Goal: Information Seeking & Learning: Learn about a topic

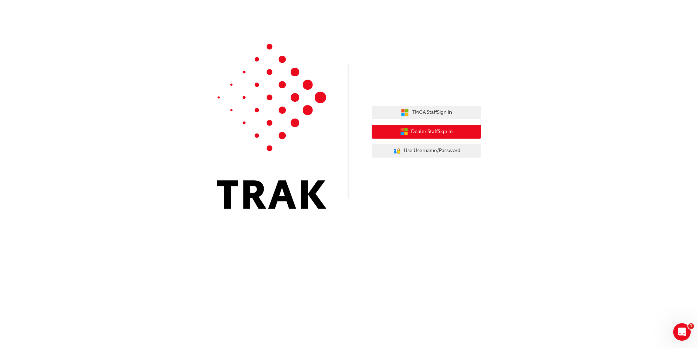
click at [441, 133] on span "Dealer Staff Sign In" at bounding box center [432, 132] width 42 height 8
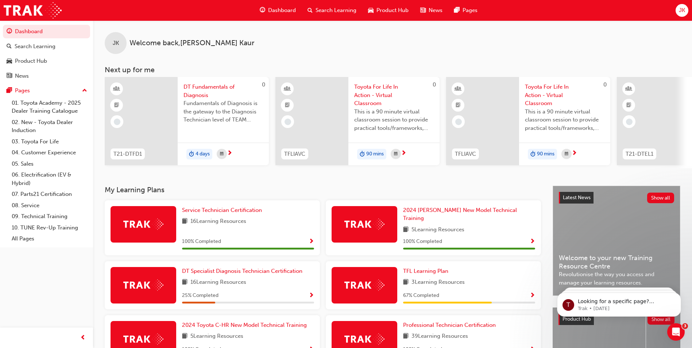
click at [327, 7] on span "Search Learning" at bounding box center [336, 10] width 41 height 8
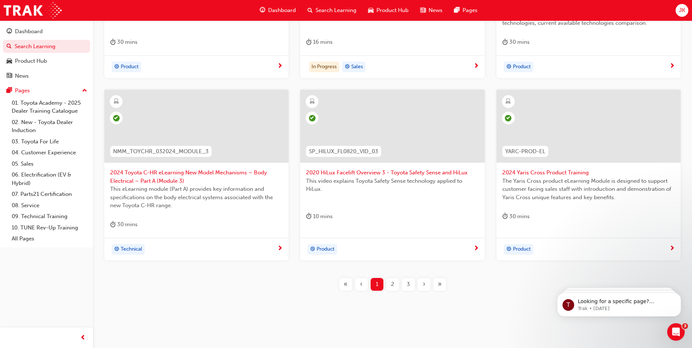
scroll to position [255, 0]
click at [390, 281] on div "2" at bounding box center [392, 282] width 13 height 13
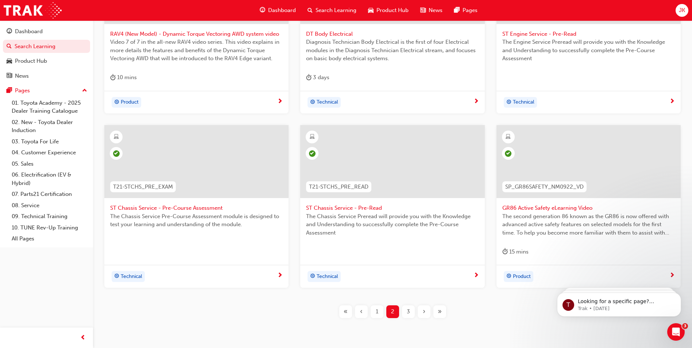
scroll to position [247, 0]
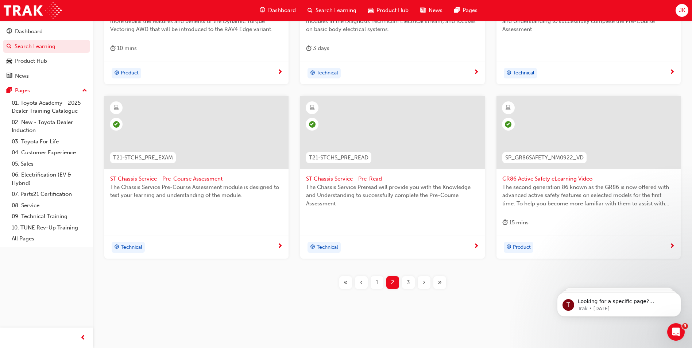
click at [406, 283] on div "3" at bounding box center [408, 282] width 13 height 13
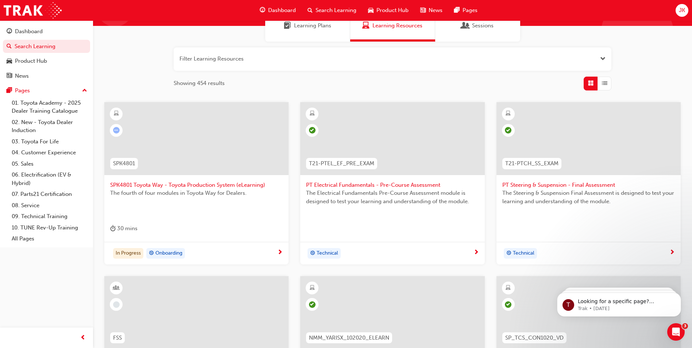
scroll to position [247, 0]
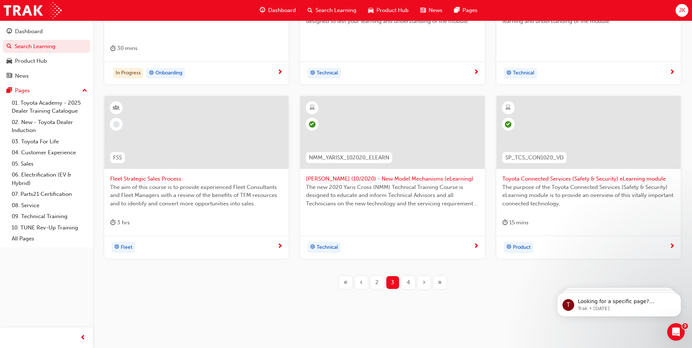
click at [413, 280] on div "4" at bounding box center [408, 282] width 13 height 13
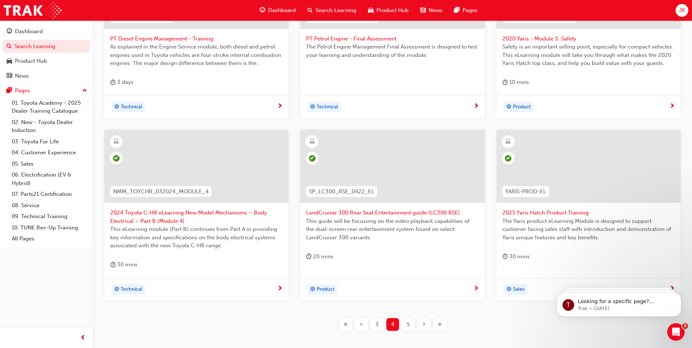
scroll to position [255, 0]
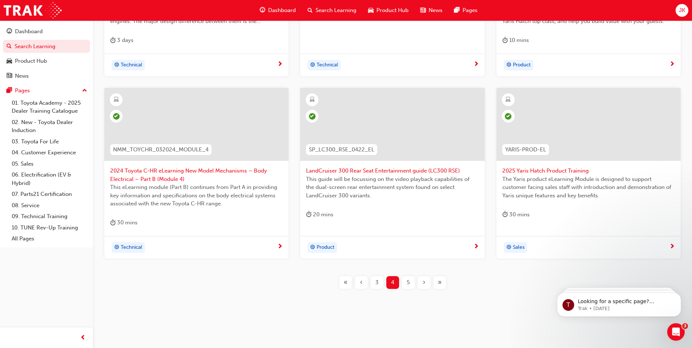
click at [409, 281] on span "5" at bounding box center [408, 282] width 3 height 8
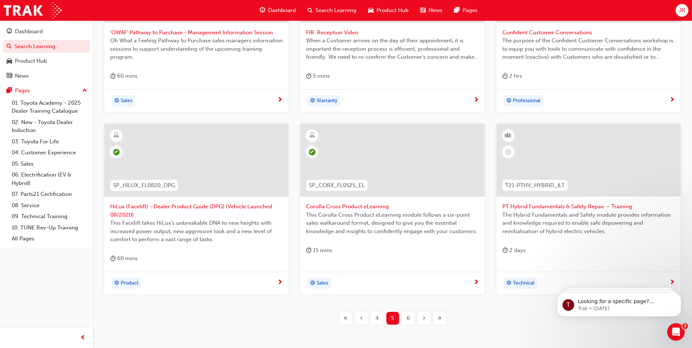
scroll to position [255, 0]
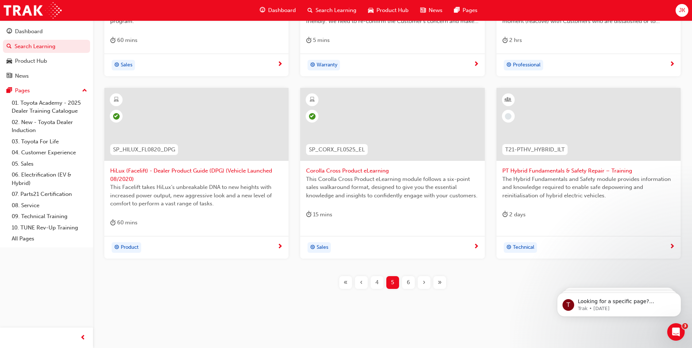
click at [409, 279] on span "6" at bounding box center [408, 282] width 3 height 8
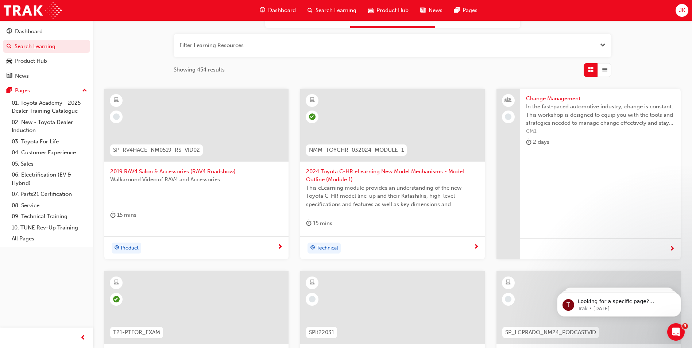
scroll to position [73, 0]
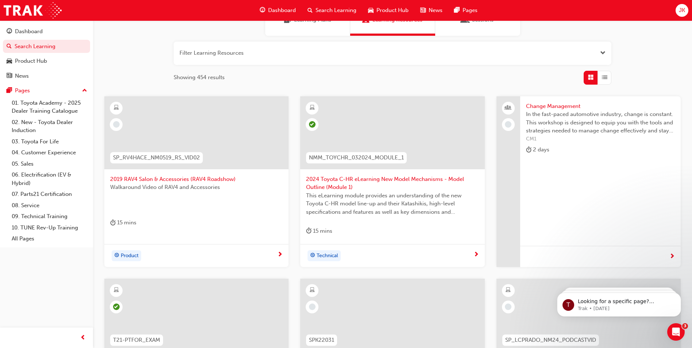
click at [151, 161] on span "SP_RV4HACE_NM0519_RS_VID02" at bounding box center [156, 158] width 87 height 8
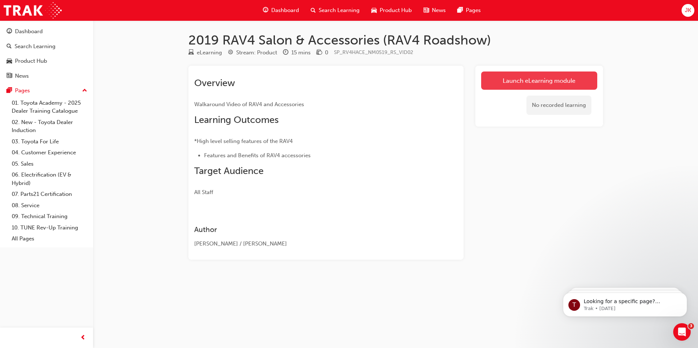
click at [503, 85] on link "Launch eLearning module" at bounding box center [539, 81] width 116 height 18
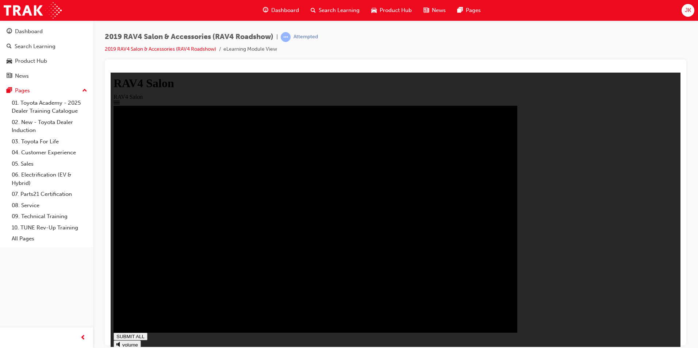
click at [119, 340] on div "volume" at bounding box center [395, 348] width 564 height 16
type input "0.004"
type input "0.9"
type input "0.004"
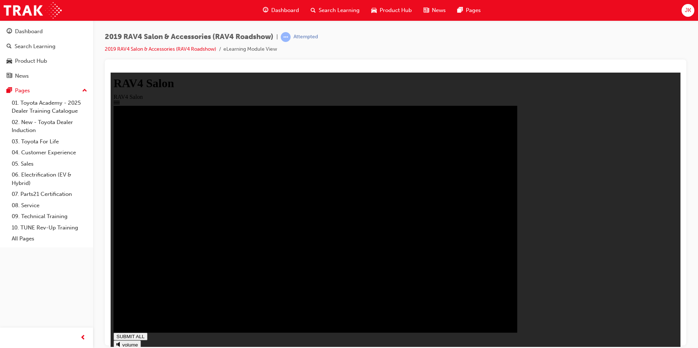
type input "0.8"
type input "0.004"
type input "0.7"
type input "0.004"
type input "0.6"
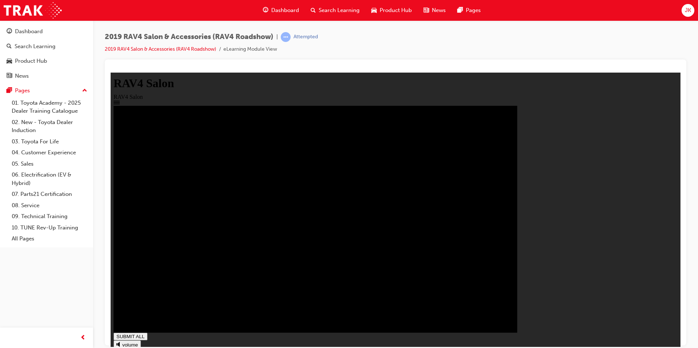
type input "0.004"
type input "0.4"
type input "0.004"
type input "0.3"
type input "0.004"
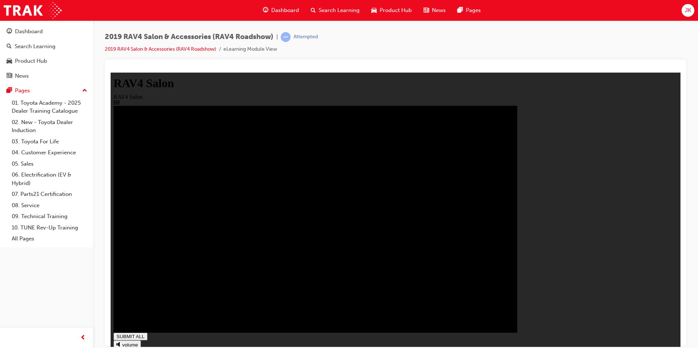
type input "0.2"
type input "0.004"
type input "0"
drag, startPoint x: 122, startPoint y: 307, endPoint x: 119, endPoint y: 331, distance: 24.3
click at [121, 348] on input "range" at bounding box center [137, 352] width 47 height 6
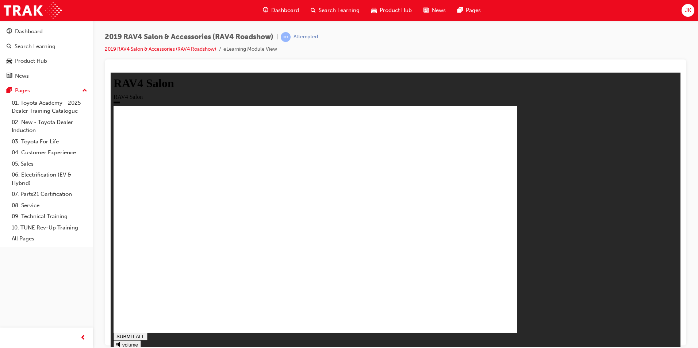
drag, startPoint x: 234, startPoint y: 202, endPoint x: 242, endPoint y: 203, distance: 8.1
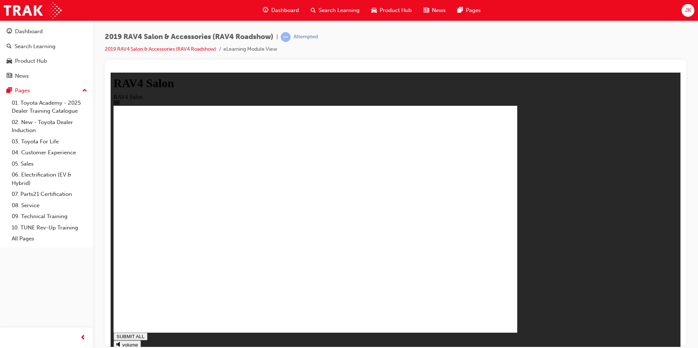
drag, startPoint x: 231, startPoint y: 221, endPoint x: 235, endPoint y: 222, distance: 5.0
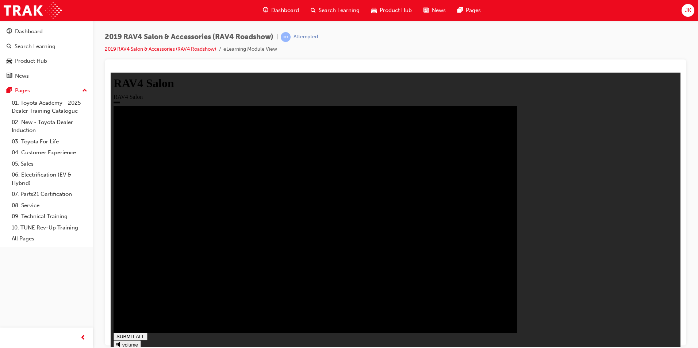
type input "1"
click at [329, 8] on span "Search Learning" at bounding box center [339, 10] width 41 height 8
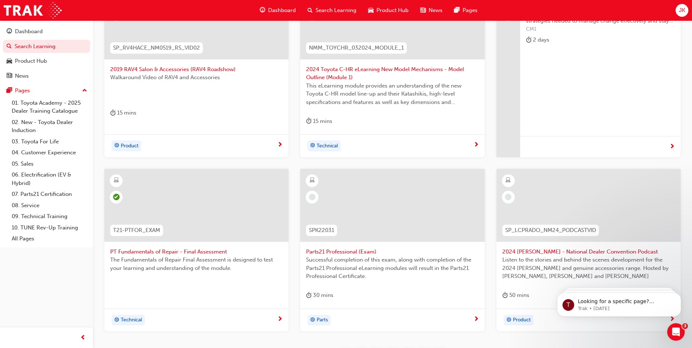
scroll to position [219, 0]
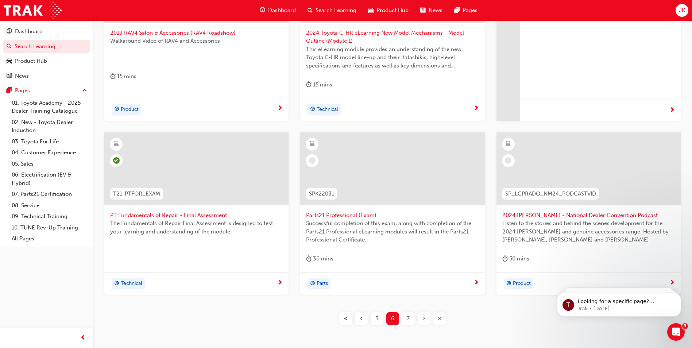
click at [524, 212] on span "2024 [PERSON_NAME] - National Dealer Convention Podcast" at bounding box center [588, 215] width 173 height 8
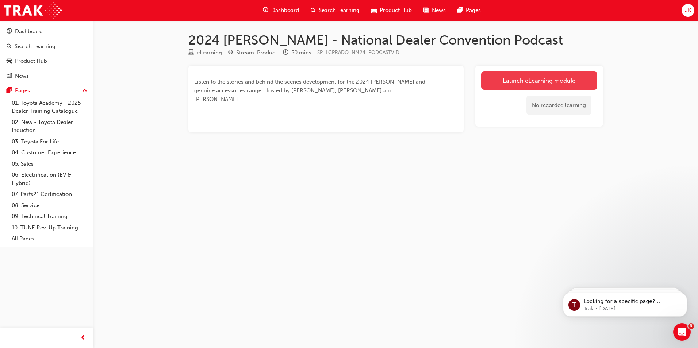
click at [507, 80] on link "Launch eLearning module" at bounding box center [539, 81] width 116 height 18
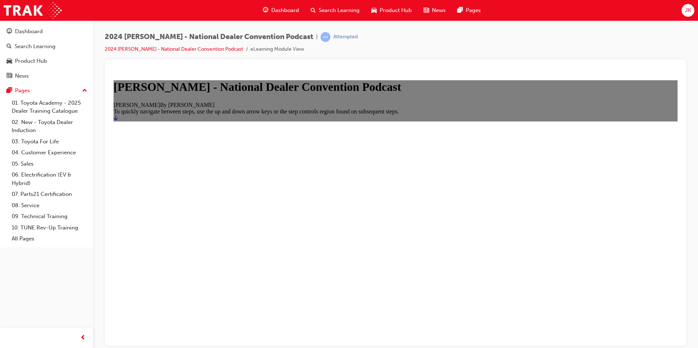
click at [118, 120] on icon "Start" at bounding box center [115, 118] width 4 height 6
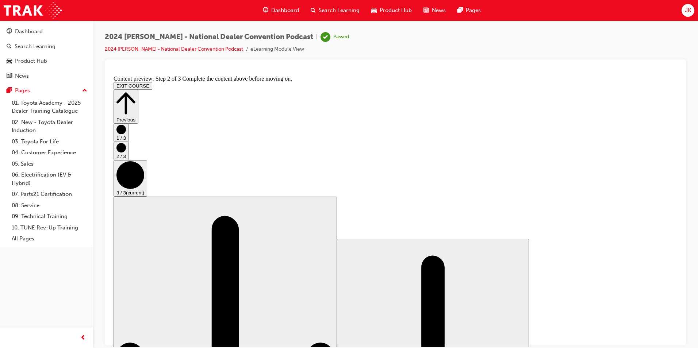
click at [330, 6] on div "Search Learning" at bounding box center [335, 10] width 61 height 15
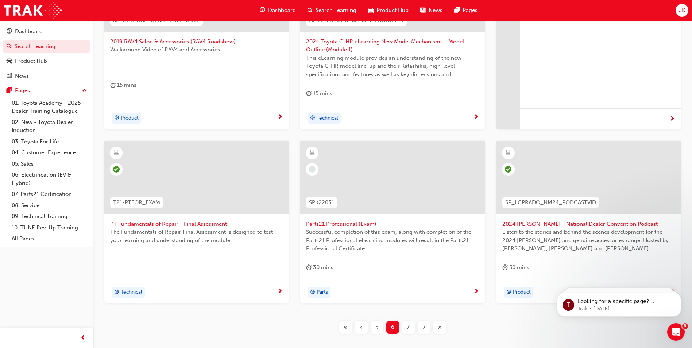
scroll to position [255, 0]
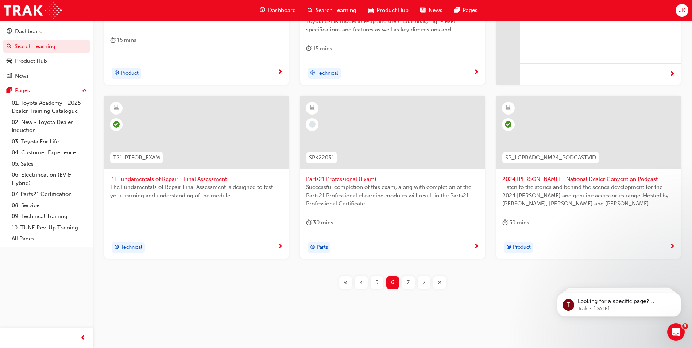
click at [413, 283] on div "7" at bounding box center [408, 282] width 13 height 13
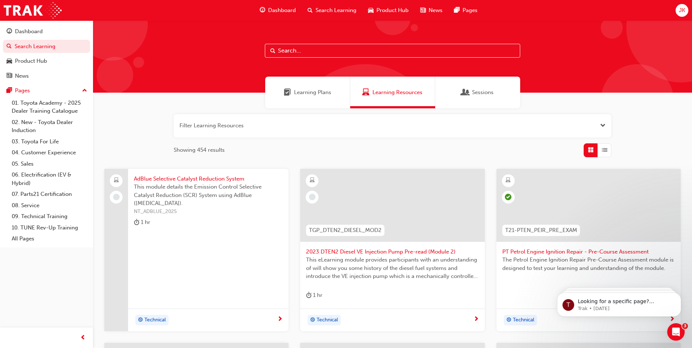
click at [117, 201] on div at bounding box center [116, 197] width 13 height 13
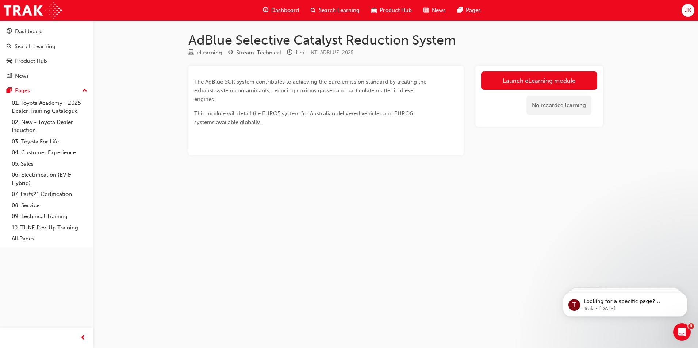
click at [513, 79] on link "Launch eLearning module" at bounding box center [539, 81] width 116 height 18
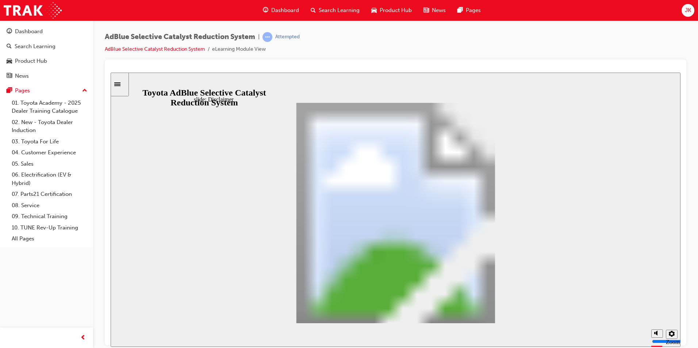
drag, startPoint x: 492, startPoint y: 315, endPoint x: 493, endPoint y: 320, distance: 4.4
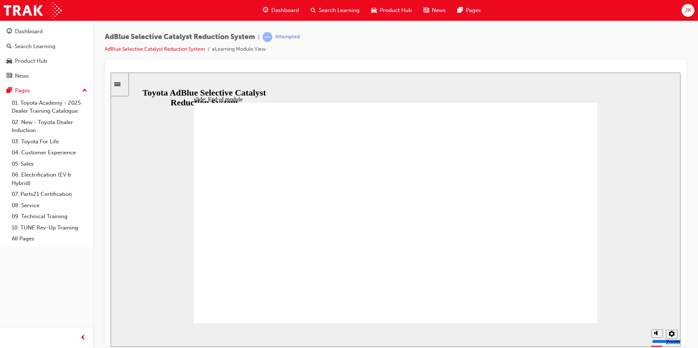
drag, startPoint x: 506, startPoint y: 306, endPoint x: 506, endPoint y: 299, distance: 7.7
click at [348, 9] on span "Search Learning" at bounding box center [339, 10] width 41 height 8
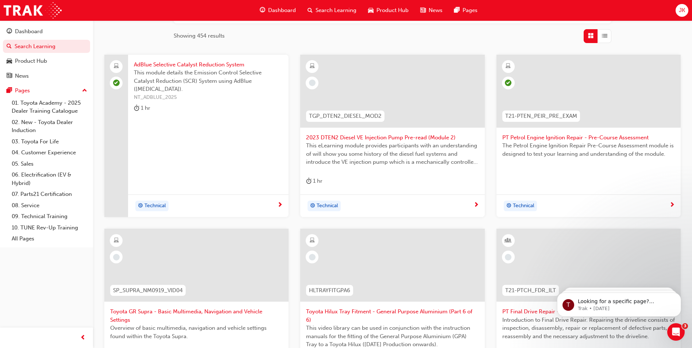
scroll to position [219, 0]
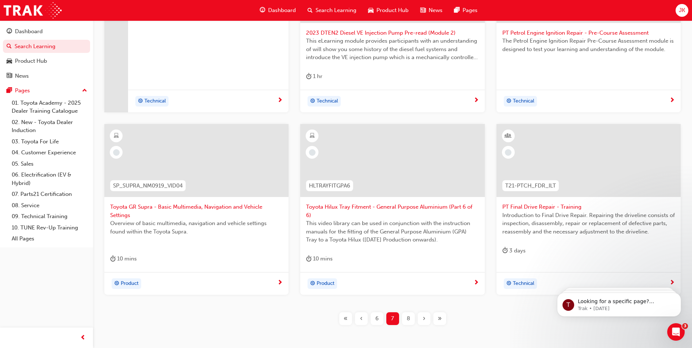
click at [374, 316] on div "6" at bounding box center [377, 318] width 13 height 13
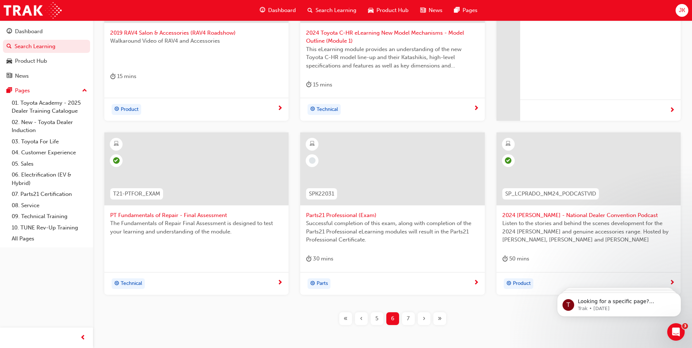
click at [329, 236] on span "Successful completion of this exam, along with completion of the Parts21 Profes…" at bounding box center [392, 231] width 173 height 25
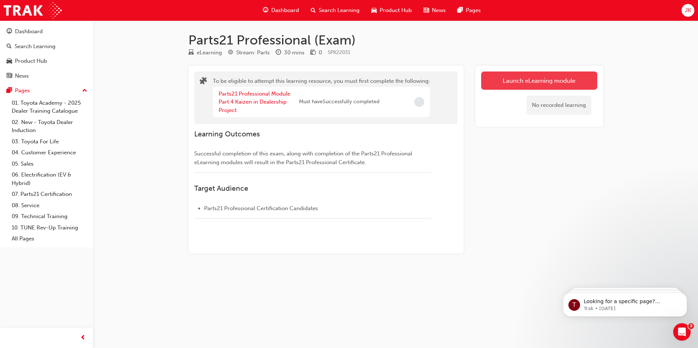
click at [530, 76] on button "Launch eLearning module" at bounding box center [539, 81] width 116 height 18
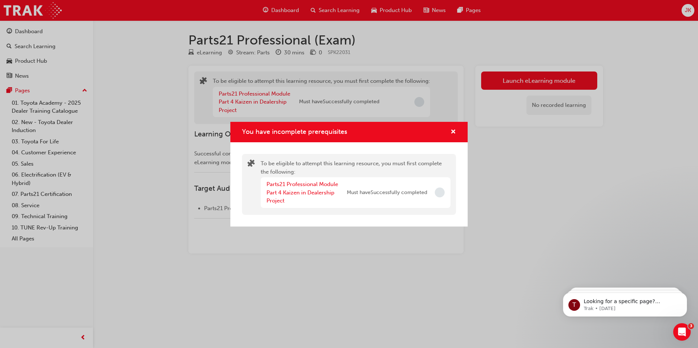
click at [445, 190] on div "Parts21 Professional Module Part 4 Kaizen in Dealership Project Must have Succe…" at bounding box center [356, 192] width 190 height 31
drag, startPoint x: 436, startPoint y: 190, endPoint x: 441, endPoint y: 191, distance: 5.6
click at [440, 190] on span "Incomplete" at bounding box center [440, 193] width 10 height 10
click at [309, 185] on link "Parts21 Professional Module Part 4 Kaizen in Dealership Project" at bounding box center [302, 192] width 72 height 23
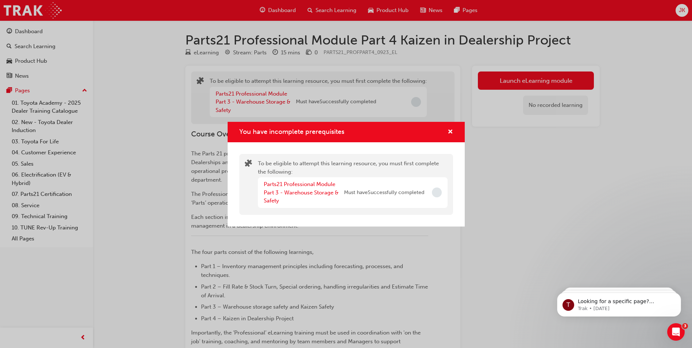
click at [539, 74] on div "You have incomplete prerequisites To be eligible to attempt this learning resou…" at bounding box center [346, 174] width 692 height 348
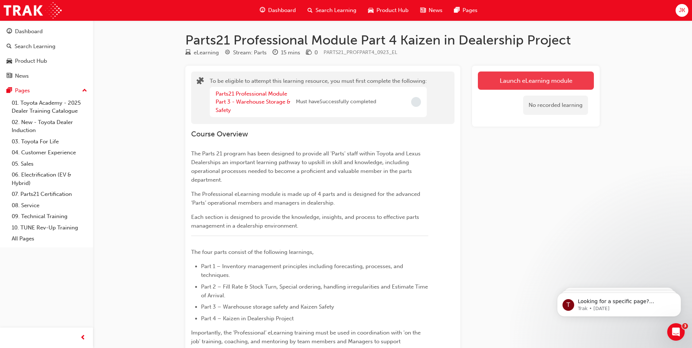
click at [528, 82] on button "Launch eLearning module" at bounding box center [536, 81] width 116 height 18
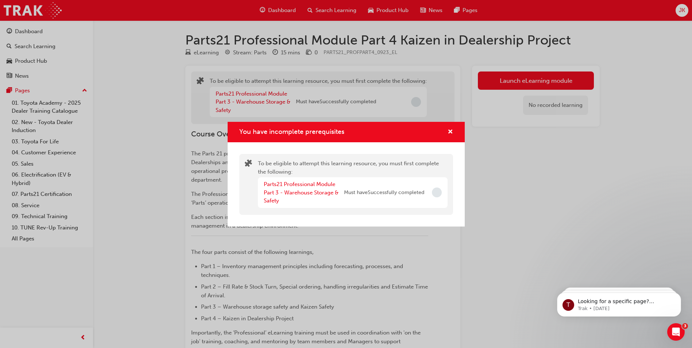
click at [451, 126] on div "You have incomplete prerequisites" at bounding box center [346, 132] width 237 height 21
click at [449, 130] on span "cross-icon" at bounding box center [450, 132] width 5 height 7
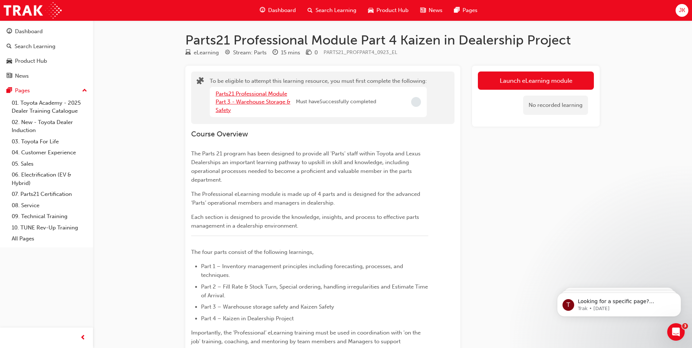
click at [246, 100] on link "Parts21 Professional Module Part 3 - Warehouse Storage & Safety" at bounding box center [253, 101] width 75 height 23
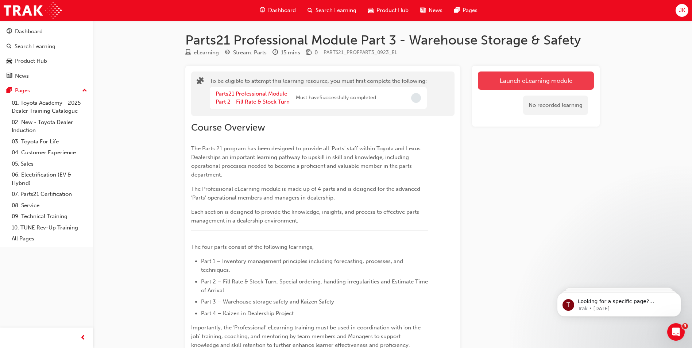
click at [530, 81] on button "Launch eLearning module" at bounding box center [536, 81] width 116 height 18
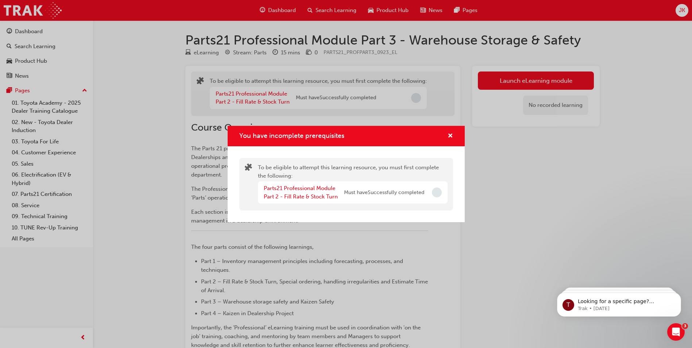
click at [454, 134] on div "You have incomplete prerequisites" at bounding box center [346, 136] width 237 height 21
click at [448, 134] on div "You have incomplete prerequisites" at bounding box center [447, 136] width 11 height 9
click at [446, 134] on div "You have incomplete prerequisites" at bounding box center [447, 136] width 11 height 9
click at [450, 136] on div "You have incomplete prerequisites" at bounding box center [447, 136] width 11 height 9
click at [449, 135] on span "cross-icon" at bounding box center [450, 136] width 5 height 7
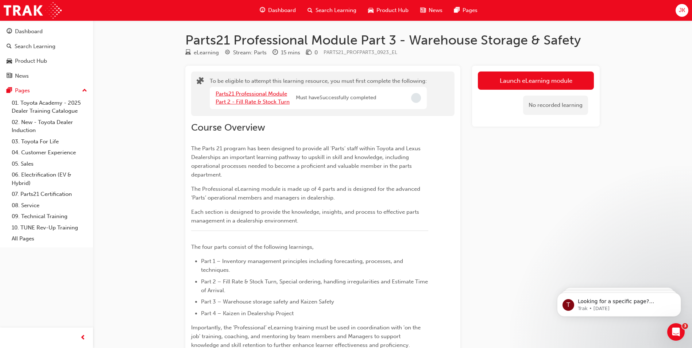
click at [261, 95] on link "Parts21 Professional Module Part 2 - Fill Rate & Stock Turn" at bounding box center [253, 97] width 74 height 15
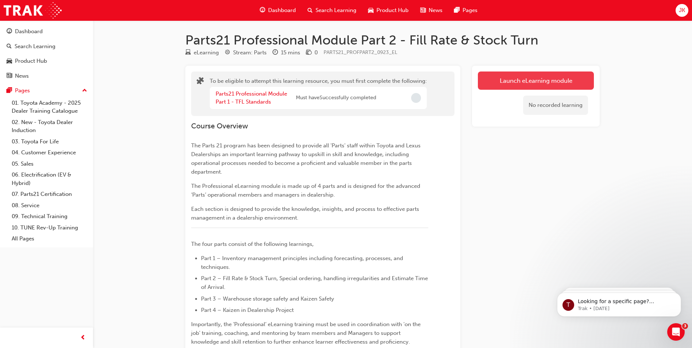
click at [521, 79] on button "Launch eLearning module" at bounding box center [536, 81] width 116 height 18
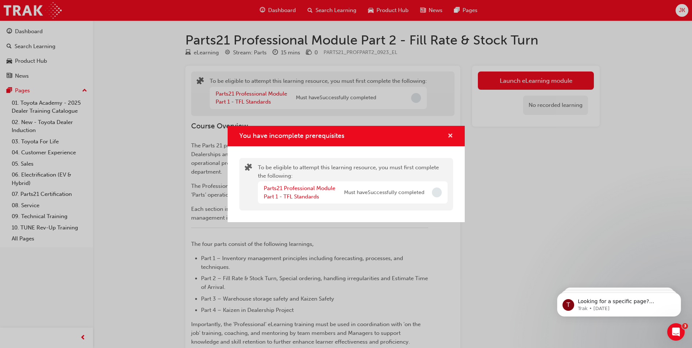
click at [451, 135] on span "cross-icon" at bounding box center [450, 136] width 5 height 7
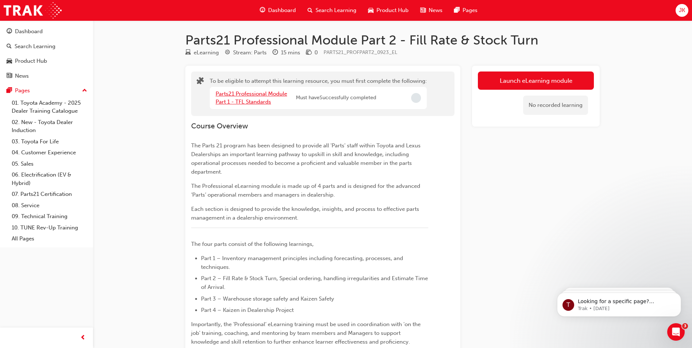
click at [259, 102] on link "Parts21 Professional Module Part 1 - TFL Standards" at bounding box center [252, 97] width 72 height 15
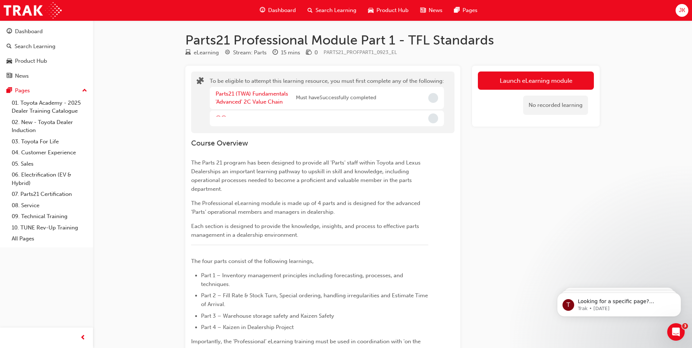
click at [333, 14] on span "Search Learning" at bounding box center [336, 10] width 41 height 8
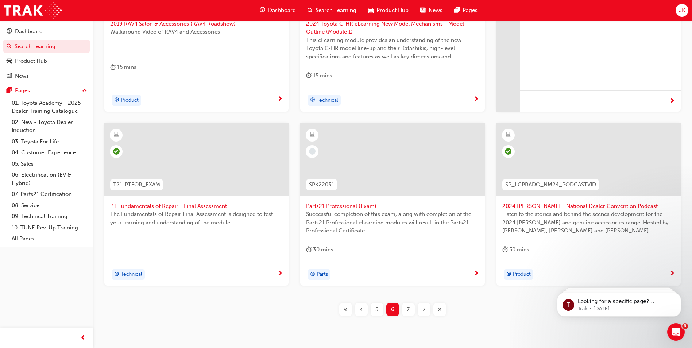
scroll to position [255, 0]
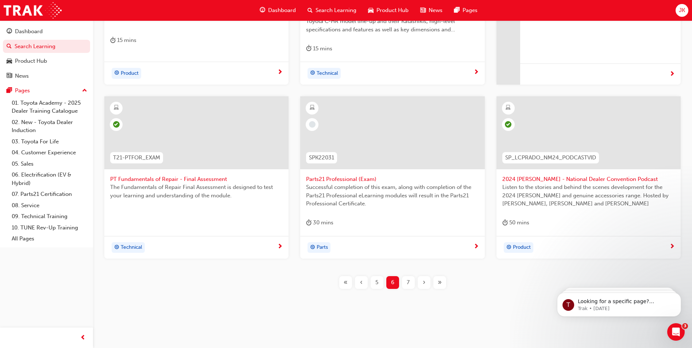
click at [408, 281] on span "7" at bounding box center [408, 282] width 3 height 8
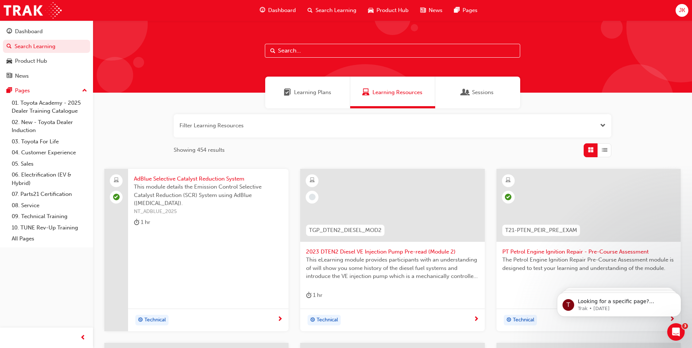
click at [354, 245] on div at bounding box center [392, 211] width 173 height 73
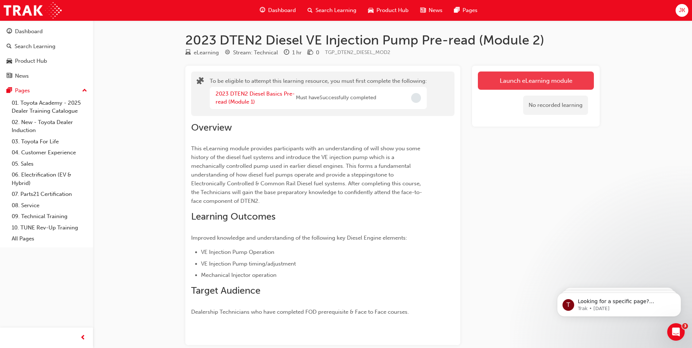
click at [501, 76] on button "Launch eLearning module" at bounding box center [536, 81] width 116 height 18
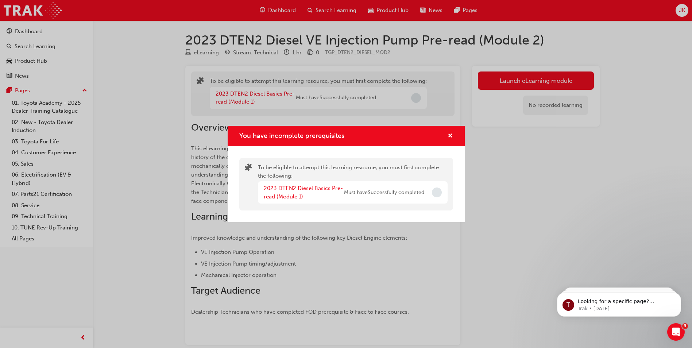
click at [278, 192] on div "2023 DTEN2 Diesel Basics Pre-read (Module 1)" at bounding box center [304, 192] width 80 height 16
click at [285, 189] on link "2023 DTEN2 Diesel Basics Pre-read (Module 1)" at bounding box center [303, 192] width 79 height 15
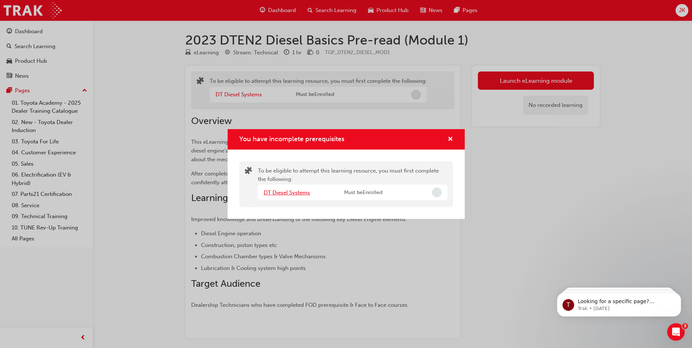
click at [280, 191] on link "DT Diesel Systems" at bounding box center [287, 192] width 46 height 7
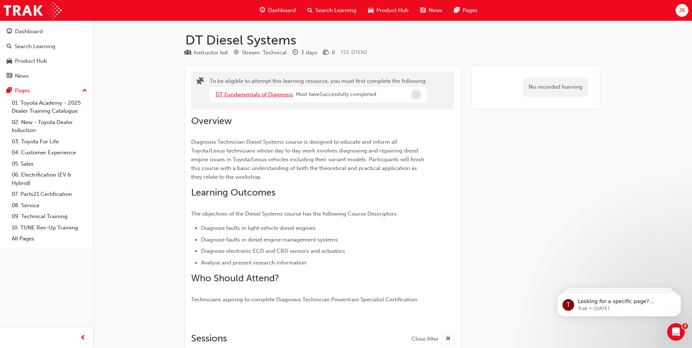
click at [282, 95] on link "DT Fundamentals of Diagnosis" at bounding box center [254, 94] width 77 height 7
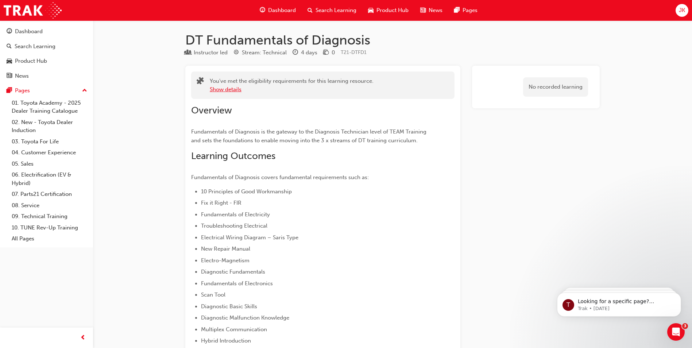
click at [213, 89] on button "Show details" at bounding box center [226, 89] width 32 height 8
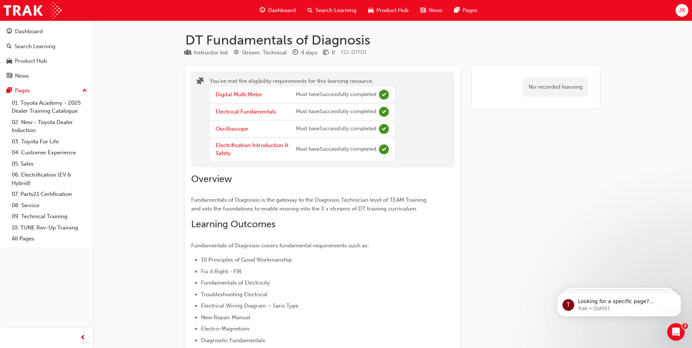
click at [324, 8] on span "Search Learning" at bounding box center [336, 10] width 41 height 8
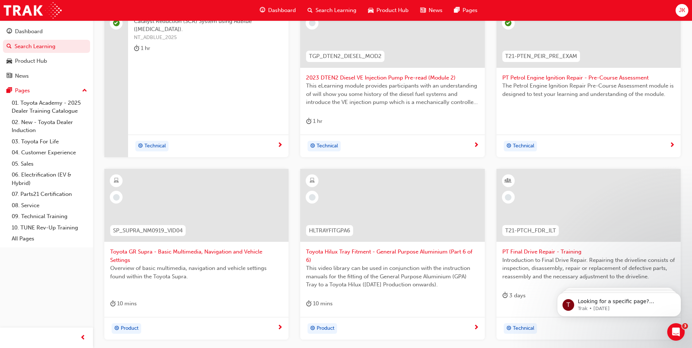
scroll to position [182, 0]
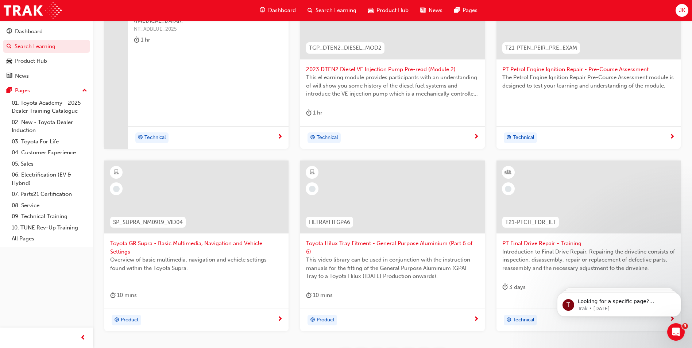
click at [120, 189] on div at bounding box center [116, 188] width 13 height 13
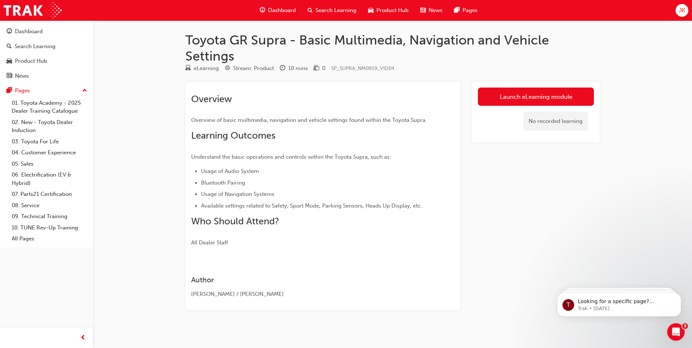
click at [529, 98] on link "Launch eLearning module" at bounding box center [536, 97] width 116 height 18
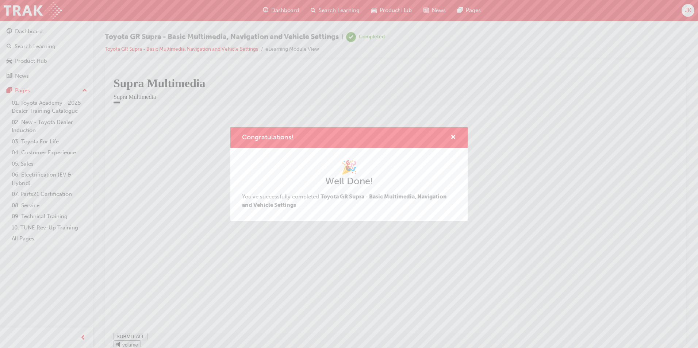
type input "1"
click at [345, 8] on div "Congratulations! 🎉 Well Done! You've successfully completed Toyota GR Supra - B…" at bounding box center [349, 174] width 698 height 348
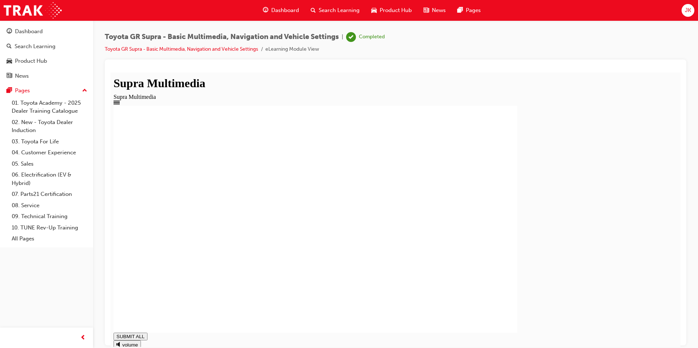
click at [344, 9] on span "Search Learning" at bounding box center [339, 10] width 41 height 8
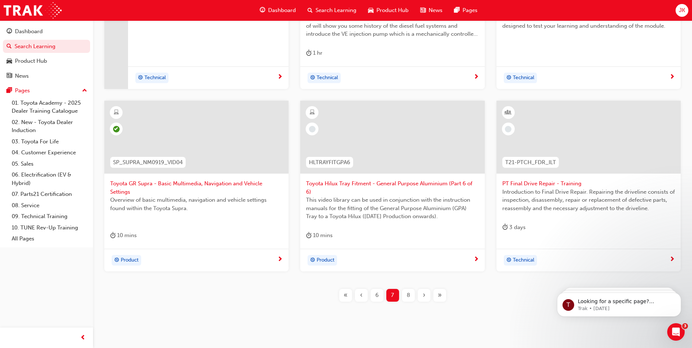
scroll to position [255, 0]
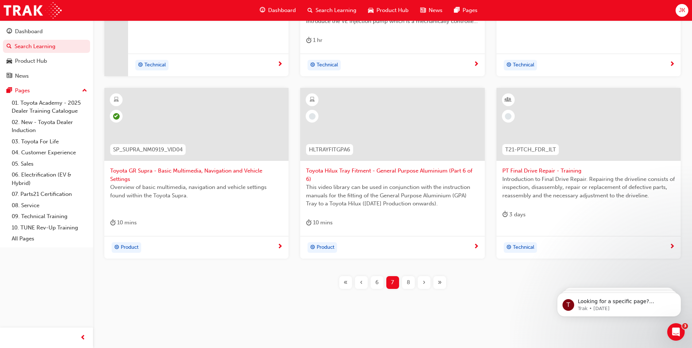
click at [337, 173] on span "Toyota Hilux Tray Fitment - General Purpose Aluminium (Part 6 of 6)" at bounding box center [392, 175] width 173 height 16
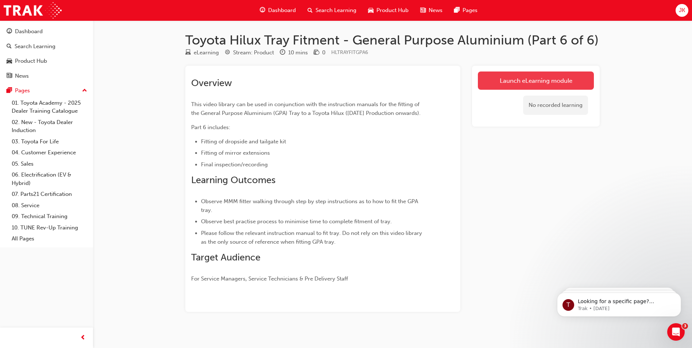
click at [487, 82] on link "Launch eLearning module" at bounding box center [536, 81] width 116 height 18
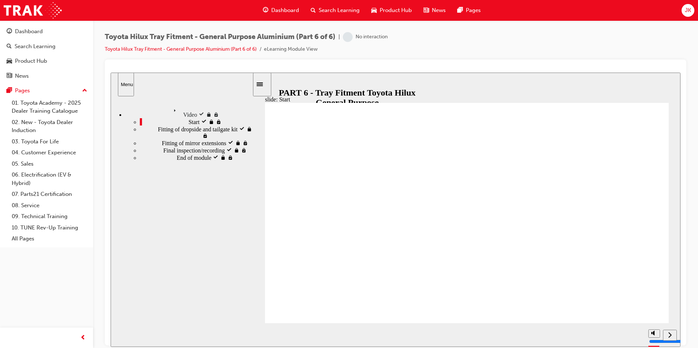
click at [259, 334] on div "play/pause" at bounding box center [265, 335] width 12 height 12
type input "2300"
drag, startPoint x: 638, startPoint y: 317, endPoint x: 637, endPoint y: 323, distance: 5.9
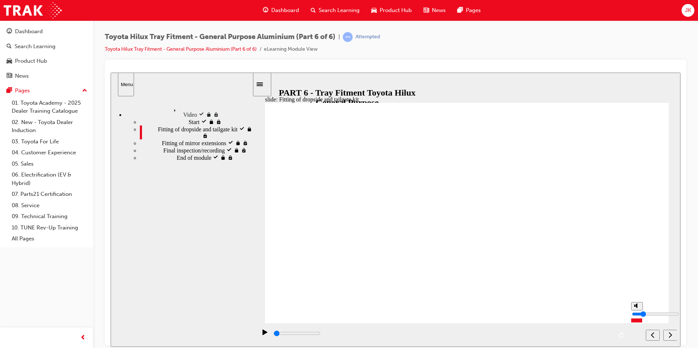
click at [637, 317] on input "volume" at bounding box center [655, 314] width 47 height 6
click at [636, 317] on input "volume" at bounding box center [655, 314] width 47 height 6
click at [637, 317] on input "volume" at bounding box center [655, 314] width 47 height 6
click at [636, 317] on input "volume" at bounding box center [655, 314] width 47 height 6
drag, startPoint x: 637, startPoint y: 320, endPoint x: 640, endPoint y: 331, distance: 11.2
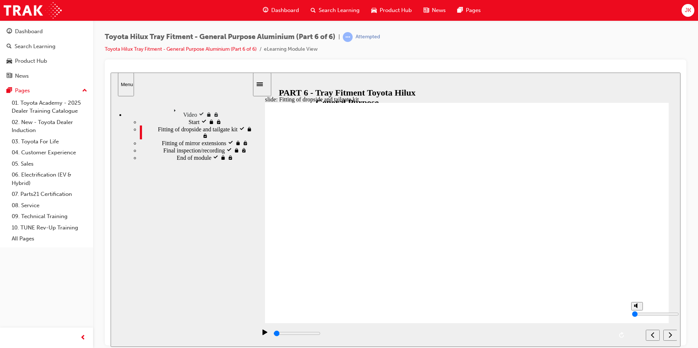
type input "0"
click at [640, 317] on input "volume" at bounding box center [655, 314] width 47 height 6
click at [667, 335] on div "next" at bounding box center [670, 335] width 8 height 8
drag, startPoint x: 669, startPoint y: 327, endPoint x: 668, endPoint y: 334, distance: 7.3
click at [670, 326] on nav "slide navigation" at bounding box center [655, 335] width 31 height 24
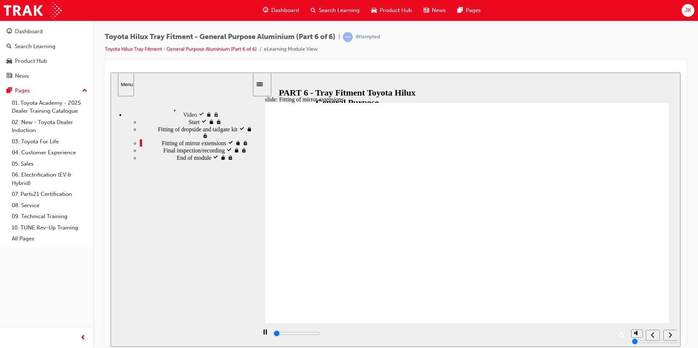
click at [668, 334] on icon "next" at bounding box center [670, 334] width 4 height 7
click at [668, 333] on icon "next" at bounding box center [670, 334] width 4 height 7
click at [672, 335] on div "next" at bounding box center [670, 335] width 8 height 8
click at [668, 335] on icon "previous" at bounding box center [669, 334] width 3 height 5
click at [669, 334] on icon "next" at bounding box center [670, 334] width 4 height 7
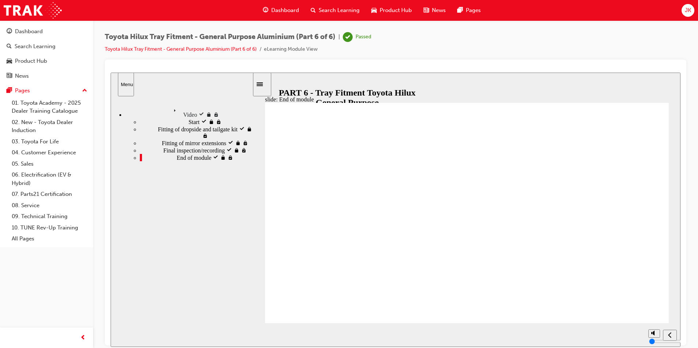
click at [669, 334] on icon "previous" at bounding box center [670, 334] width 4 height 7
click at [668, 334] on icon "next" at bounding box center [670, 334] width 4 height 7
click at [668, 334] on icon "previous" at bounding box center [670, 334] width 4 height 7
type input "1600"
click at [335, 9] on span "Search Learning" at bounding box center [339, 10] width 41 height 8
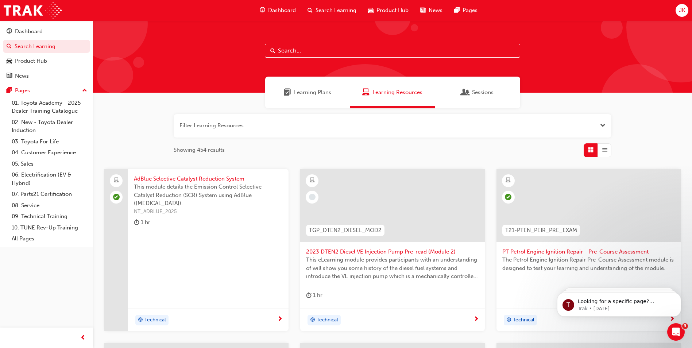
click at [367, 188] on div at bounding box center [392, 205] width 184 height 73
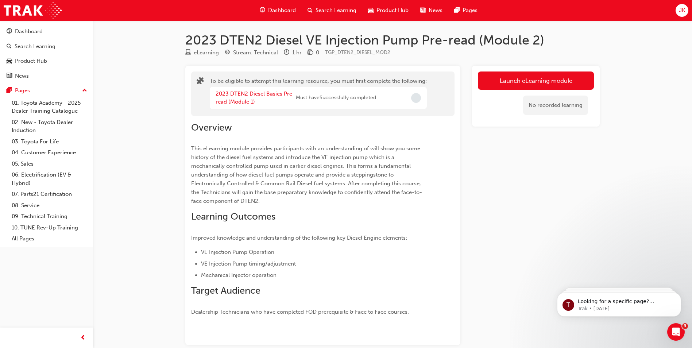
click at [335, 5] on div "Search Learning" at bounding box center [332, 10] width 61 height 15
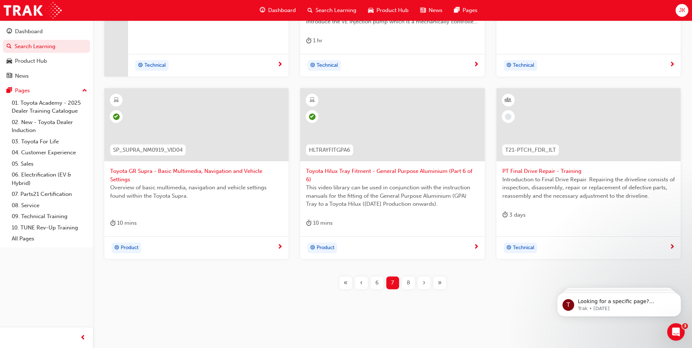
scroll to position [255, 0]
click at [409, 281] on span "8" at bounding box center [408, 282] width 3 height 8
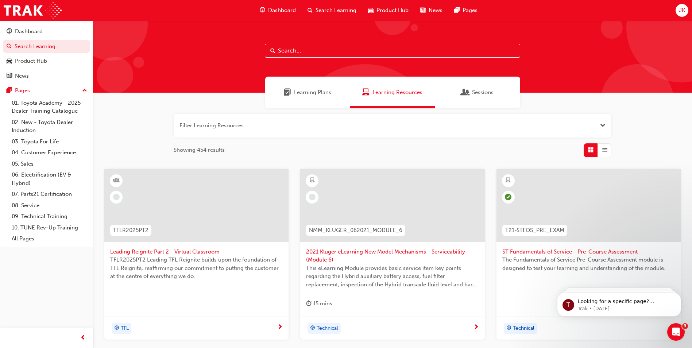
click at [403, 202] on div at bounding box center [392, 205] width 184 height 73
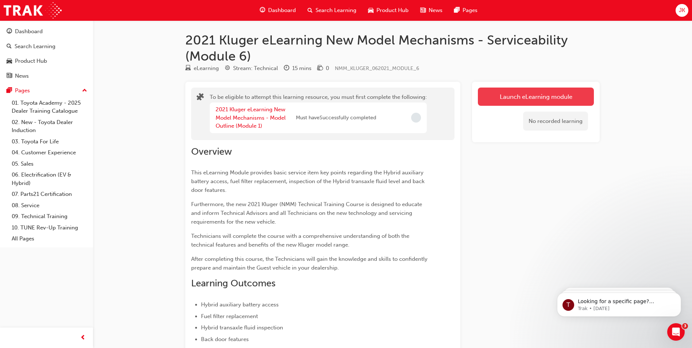
click at [489, 100] on button "Launch eLearning module" at bounding box center [536, 97] width 116 height 18
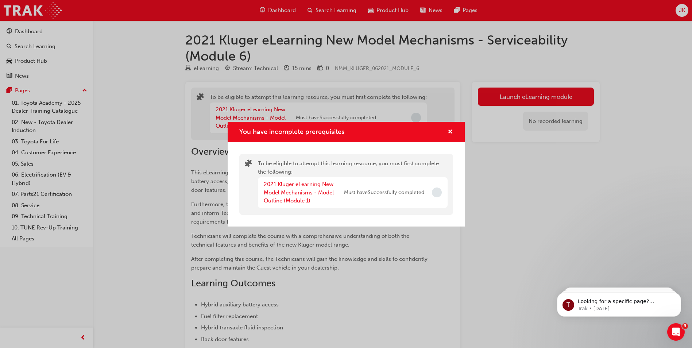
click at [459, 127] on div "You have incomplete prerequisites" at bounding box center [346, 132] width 237 height 21
click at [446, 131] on div "You have incomplete prerequisites" at bounding box center [447, 132] width 11 height 9
click at [449, 133] on span "cross-icon" at bounding box center [450, 132] width 5 height 7
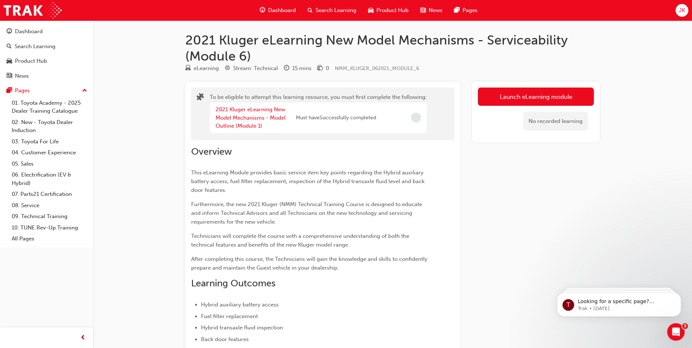
click at [330, 9] on span "Search Learning" at bounding box center [336, 10] width 41 height 8
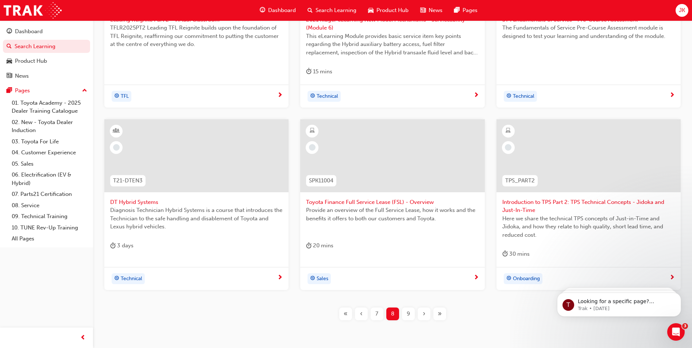
scroll to position [255, 0]
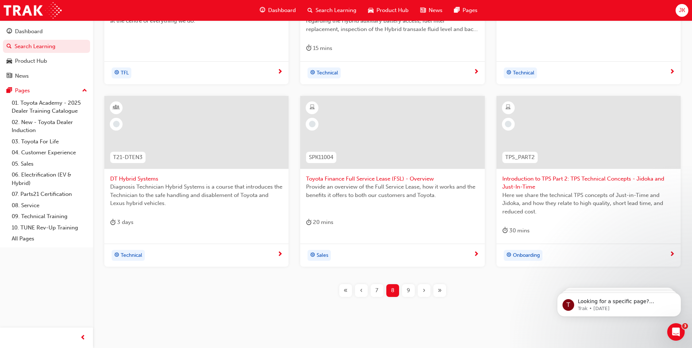
click at [338, 143] on div at bounding box center [392, 132] width 184 height 73
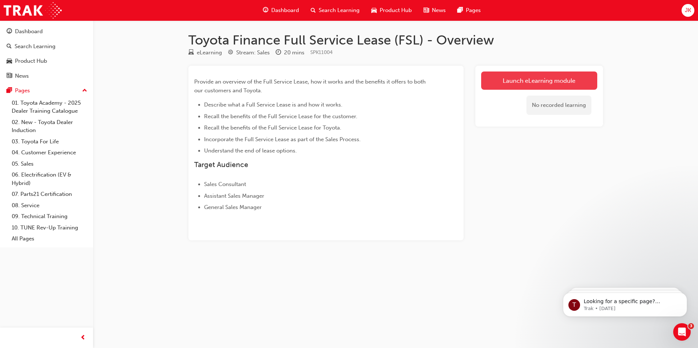
click at [546, 75] on link "Launch eLearning module" at bounding box center [539, 81] width 116 height 18
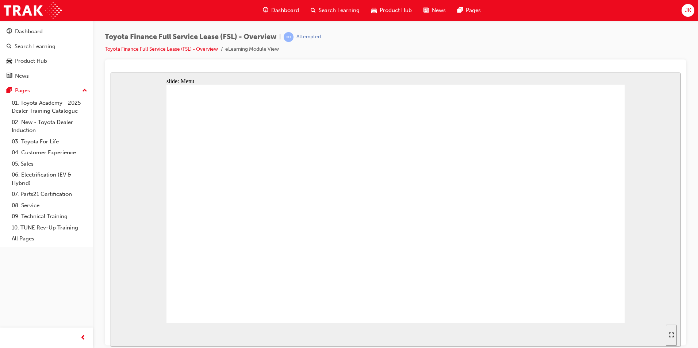
click at [333, 9] on span "Search Learning" at bounding box center [339, 10] width 41 height 8
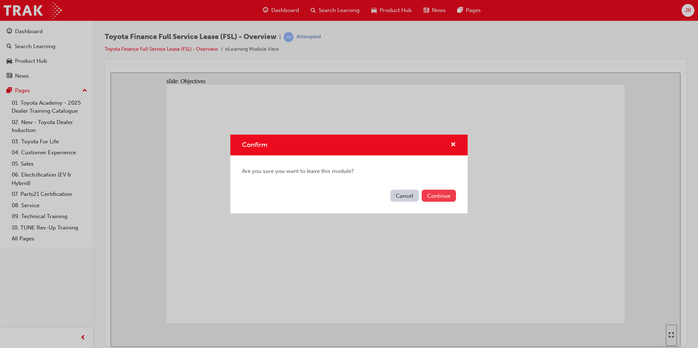
click at [445, 190] on button "Continue" at bounding box center [438, 196] width 34 height 12
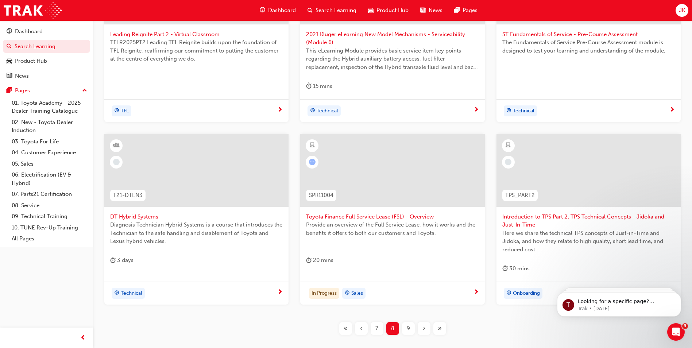
scroll to position [227, 0]
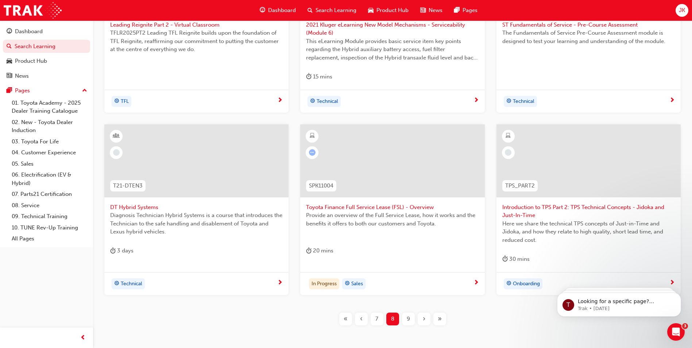
click at [416, 149] on div at bounding box center [392, 160] width 184 height 73
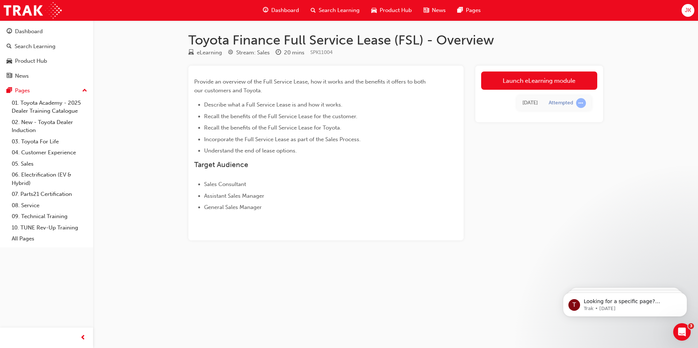
click at [337, 16] on div "Search Learning" at bounding box center [335, 10] width 61 height 15
